Goal: Transaction & Acquisition: Purchase product/service

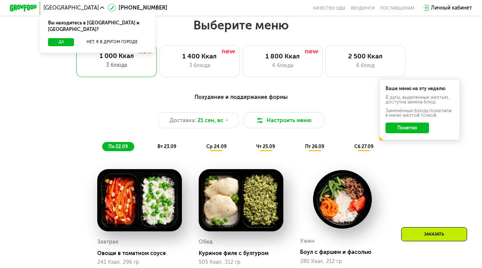
scroll to position [425, 0]
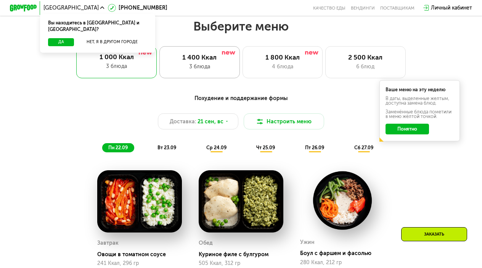
click at [213, 59] on div "1 400 Ккал" at bounding box center [199, 57] width 66 height 8
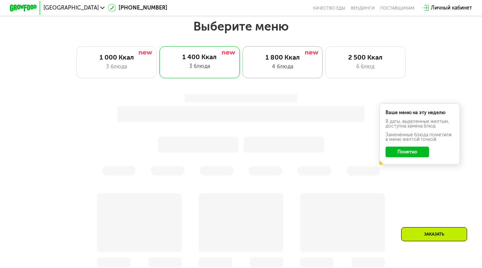
click at [268, 62] on div "1 800 Ккал 4 блюда" at bounding box center [282, 62] width 80 height 32
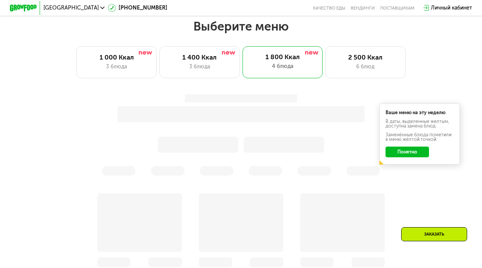
click at [384, 79] on div "Выберите меню 1 000 Ккал 3 блюда 1 400 Ккал 3 блюда 1 800 Ккал 4 блюда 2 500 Кк…" at bounding box center [241, 216] width 482 height 395
click at [383, 70] on div "6 блюд" at bounding box center [365, 67] width 66 height 8
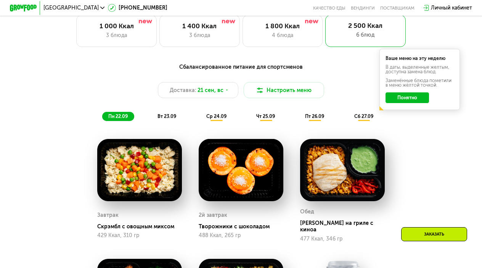
scroll to position [451, 0]
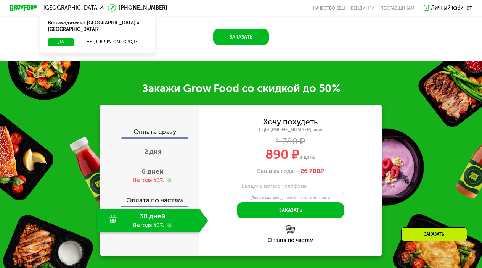
scroll to position [805, 0]
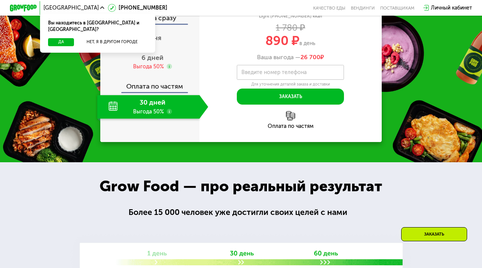
click at [282, 19] on div "Light [PHONE_NUMBER] ккал" at bounding box center [290, 16] width 182 height 6
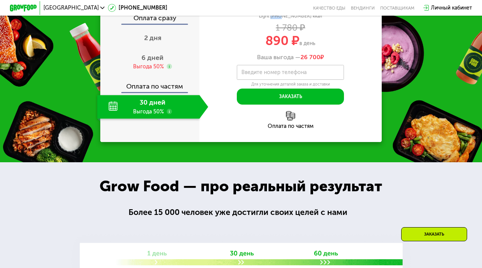
click at [282, 19] on div "Light [PHONE_NUMBER] ккал" at bounding box center [290, 16] width 182 height 6
drag, startPoint x: 282, startPoint y: 74, endPoint x: 329, endPoint y: 74, distance: 47.3
click at [330, 19] on div "Light [PHONE_NUMBER] ккал" at bounding box center [290, 16] width 182 height 6
click at [304, 61] on span "26 700" at bounding box center [310, 56] width 20 height 7
drag, startPoint x: 304, startPoint y: 113, endPoint x: 359, endPoint y: 120, distance: 54.9
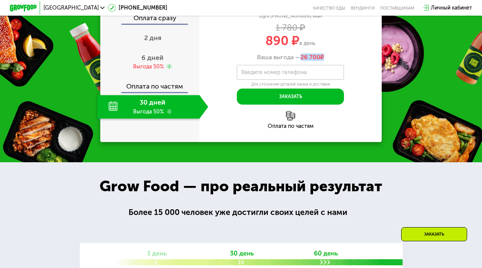
click at [359, 104] on div "Хочу похудеть Light [PHONE_NUMBER] ккал 1 780 ₽ 890 ₽ в день Ваша выгода — 26 7…" at bounding box center [290, 54] width 182 height 100
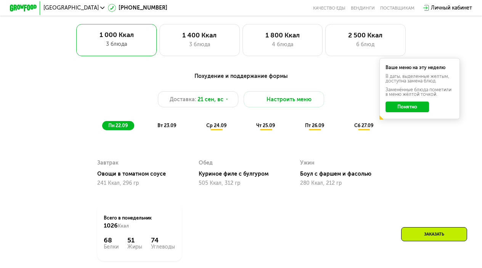
scroll to position [407, 0]
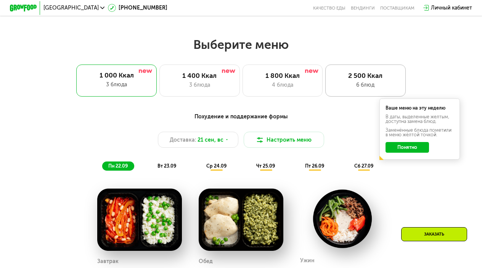
click at [358, 75] on div "2 500 Ккал" at bounding box center [365, 76] width 66 height 8
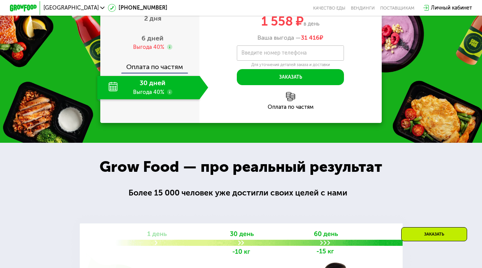
scroll to position [925, 0]
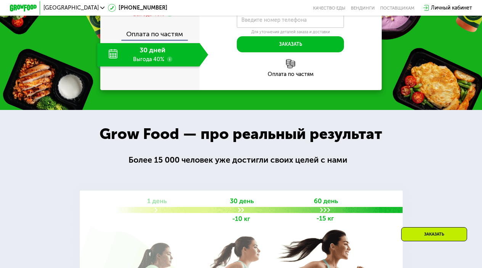
click at [305, 8] on span "31 416" at bounding box center [310, 4] width 19 height 7
drag, startPoint x: 305, startPoint y: 112, endPoint x: 326, endPoint y: 114, distance: 21.1
click at [326, 8] on div "Ваша выгода — 31 416 ₽" at bounding box center [290, 4] width 182 height 7
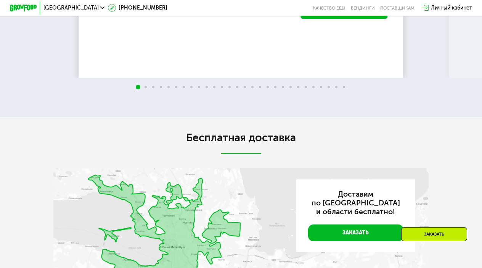
scroll to position [1408, 0]
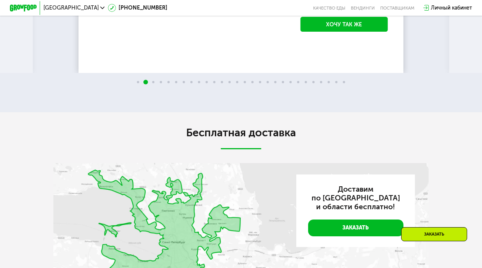
scroll to position [1408, 0]
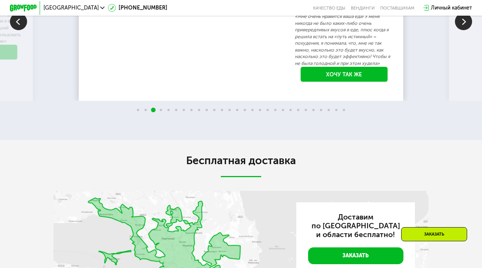
scroll to position [1376, 0]
